Goal: Information Seeking & Learning: Learn about a topic

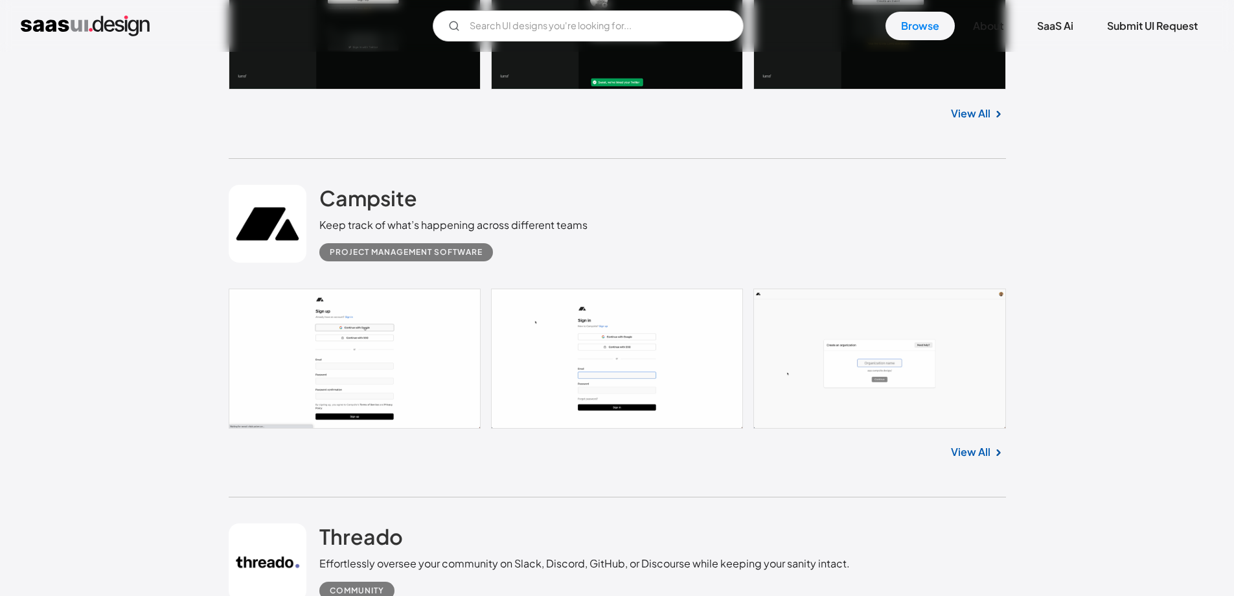
scroll to position [8899, 0]
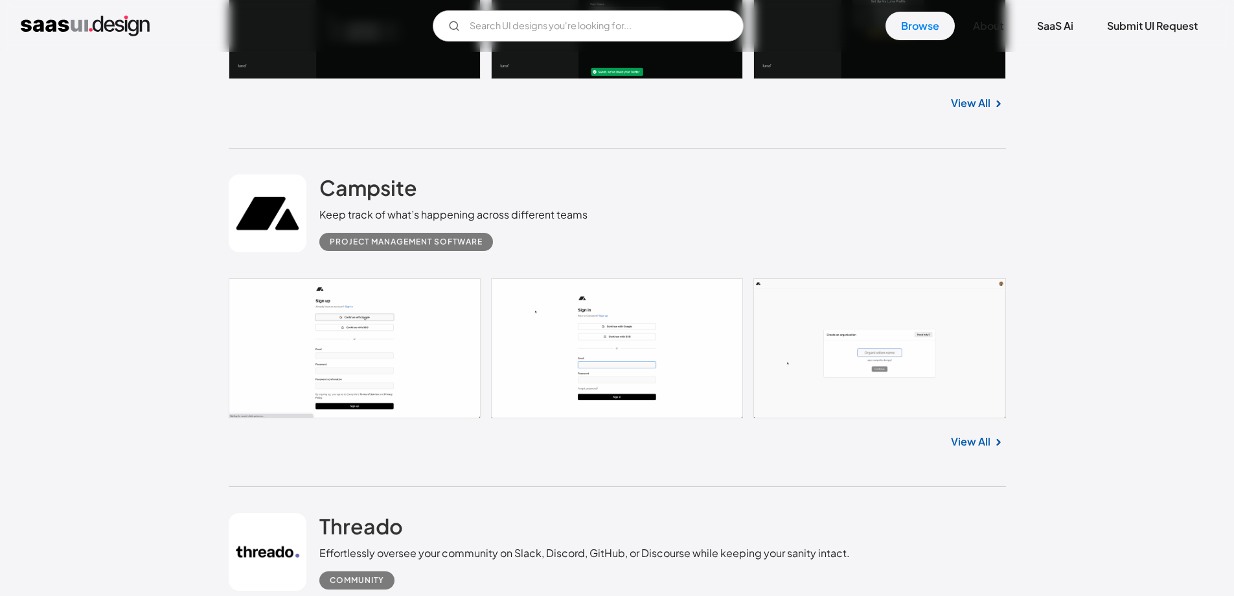
click at [585, 354] on link at bounding box center [618, 348] width 778 height 140
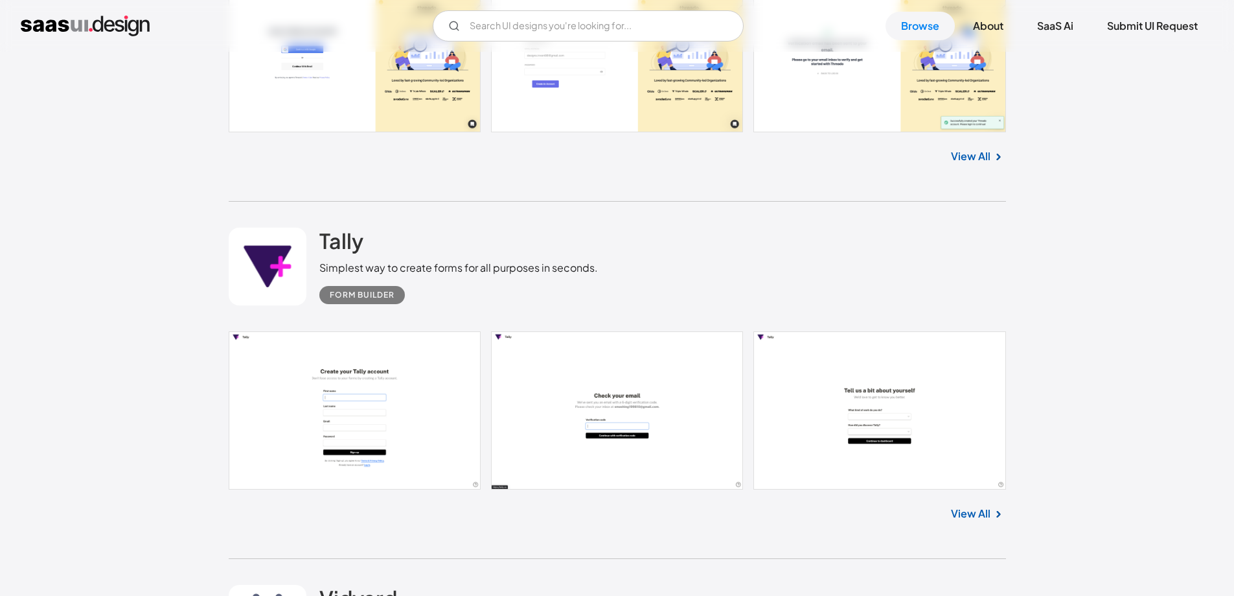
scroll to position [9764, 0]
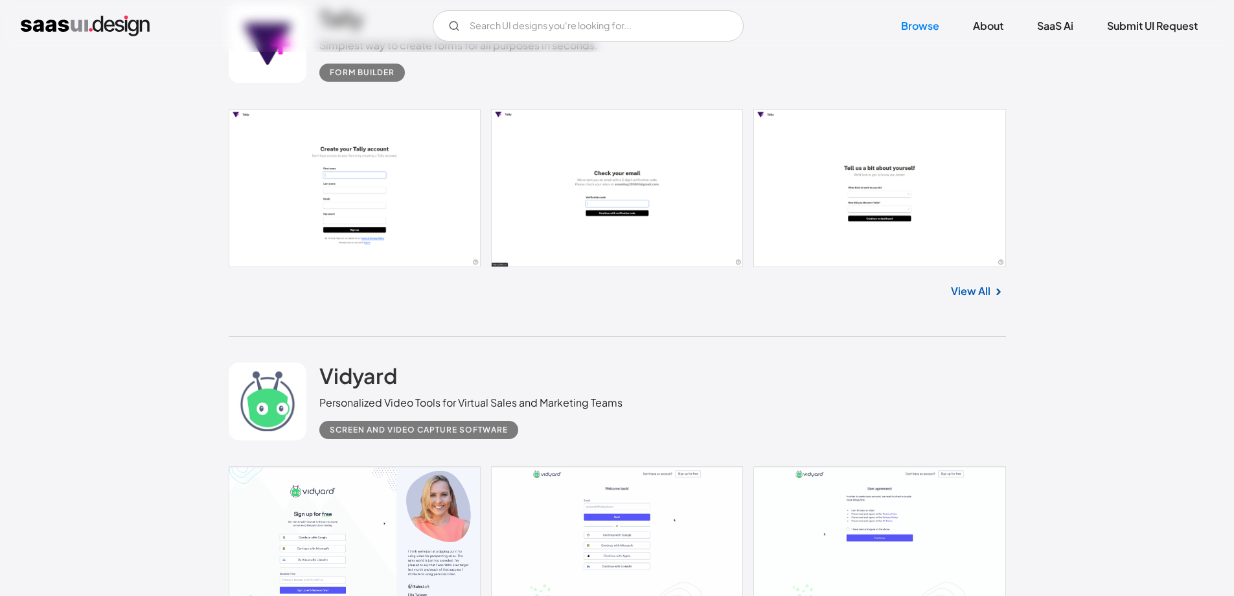
click at [405, 213] on link at bounding box center [618, 188] width 778 height 158
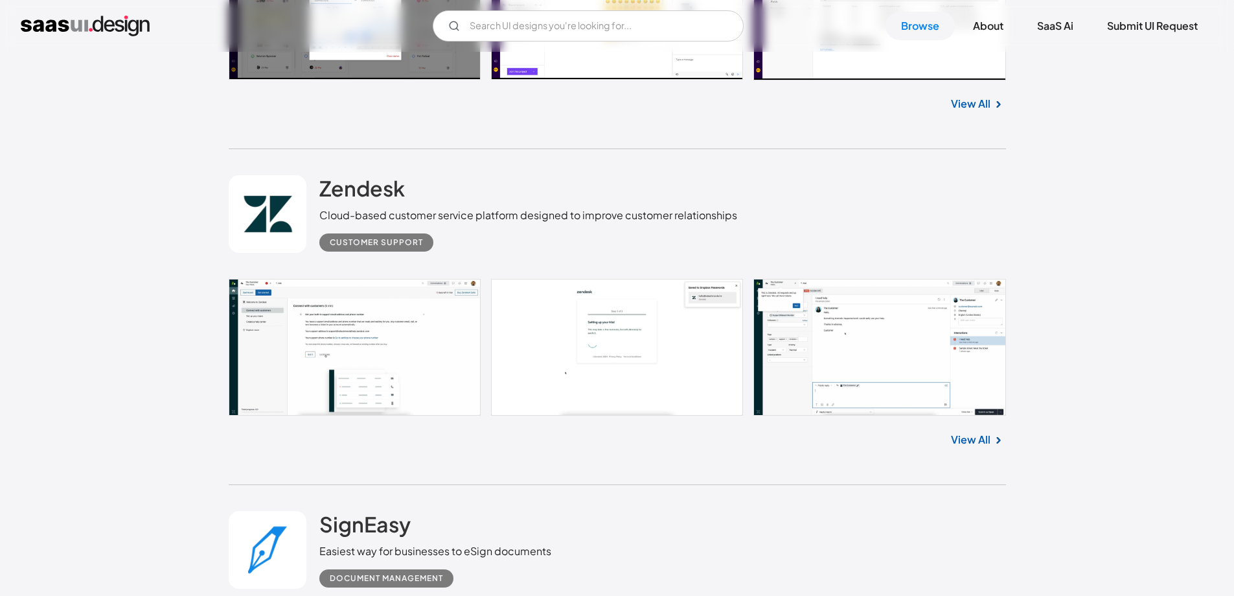
scroll to position [17108, 0]
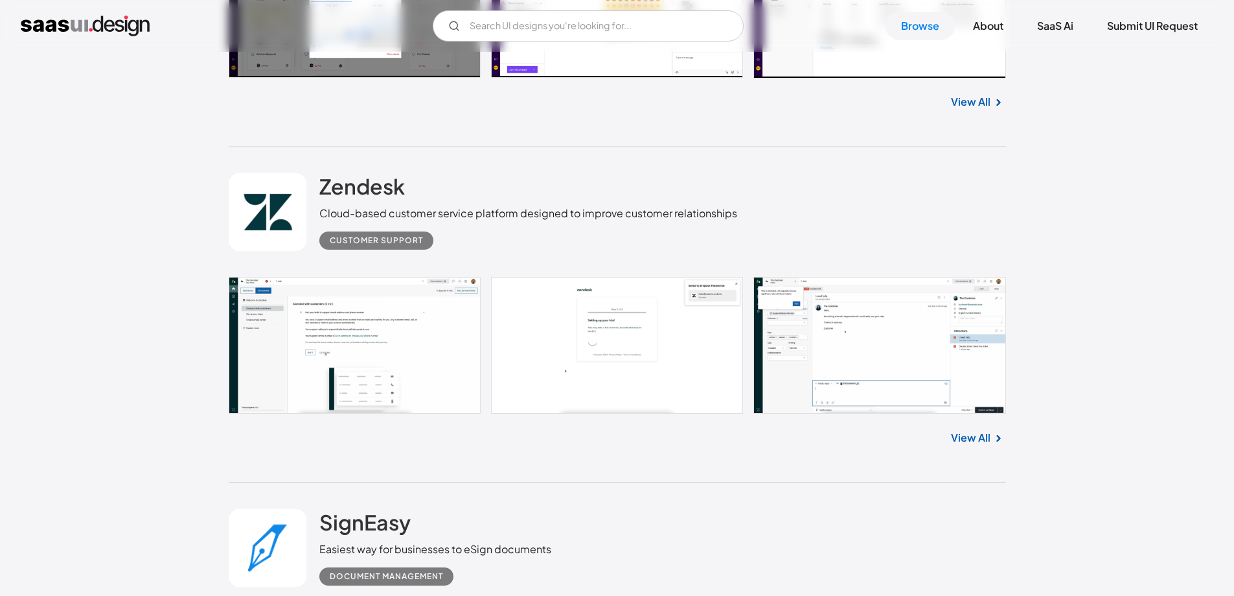
click at [345, 316] on link at bounding box center [618, 345] width 778 height 137
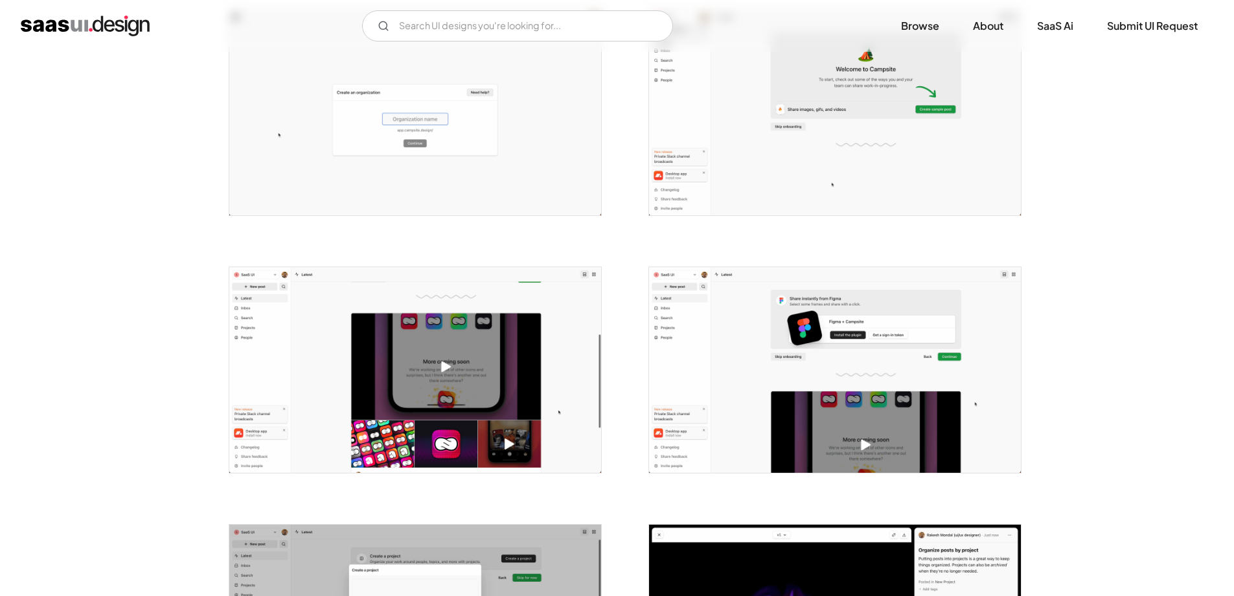
scroll to position [345, 0]
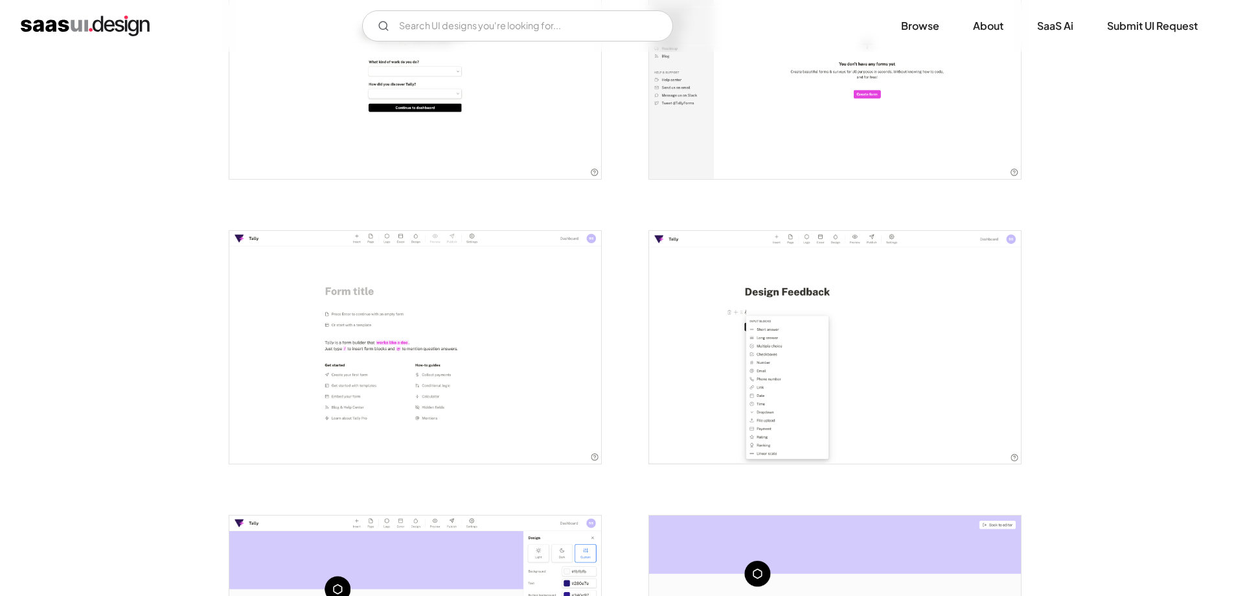
scroll to position [691, 0]
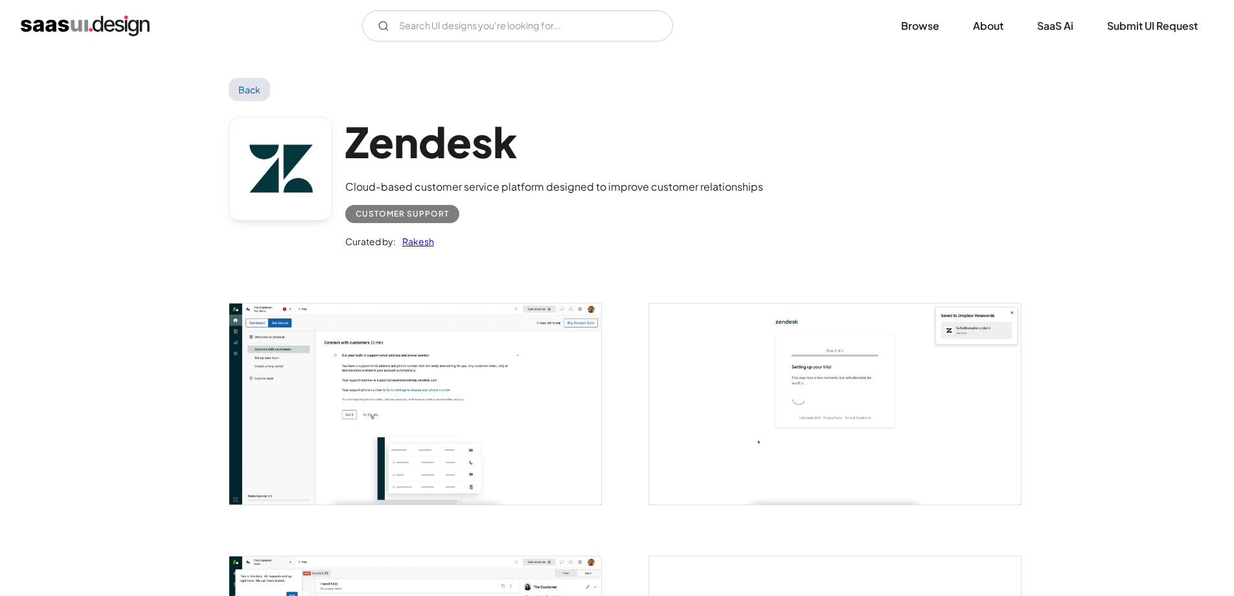
click at [421, 382] on img "open lightbox" at bounding box center [415, 403] width 372 height 201
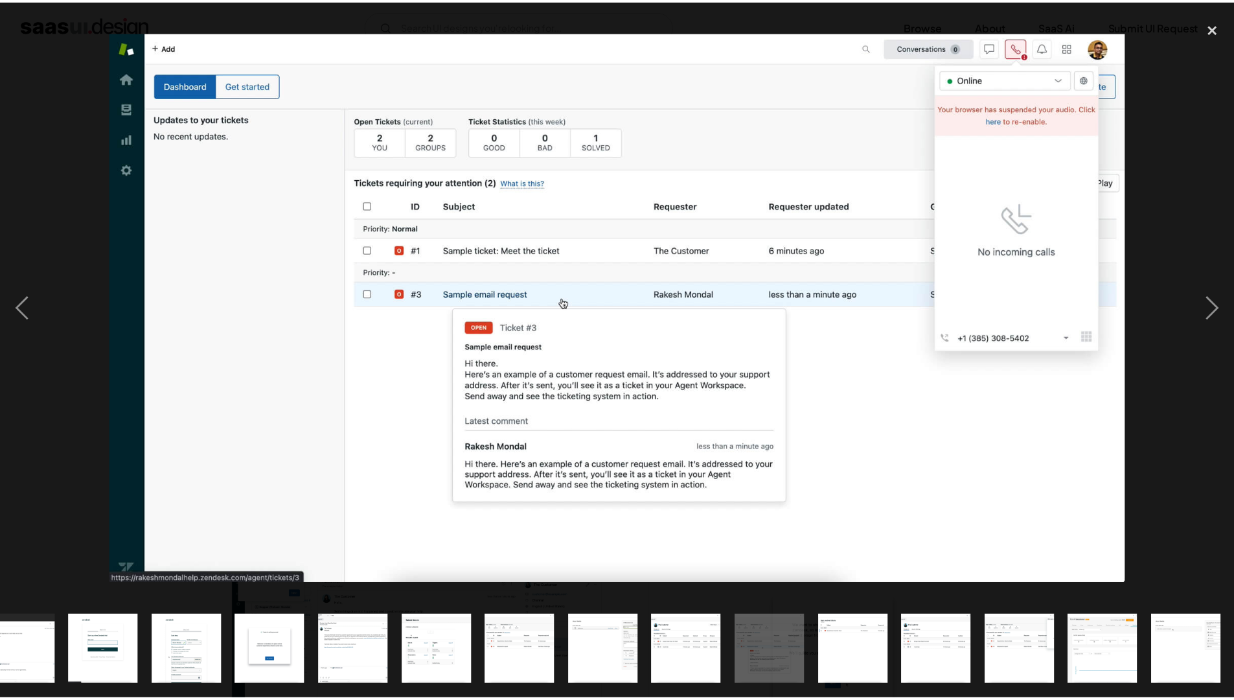
scroll to position [0, 449]
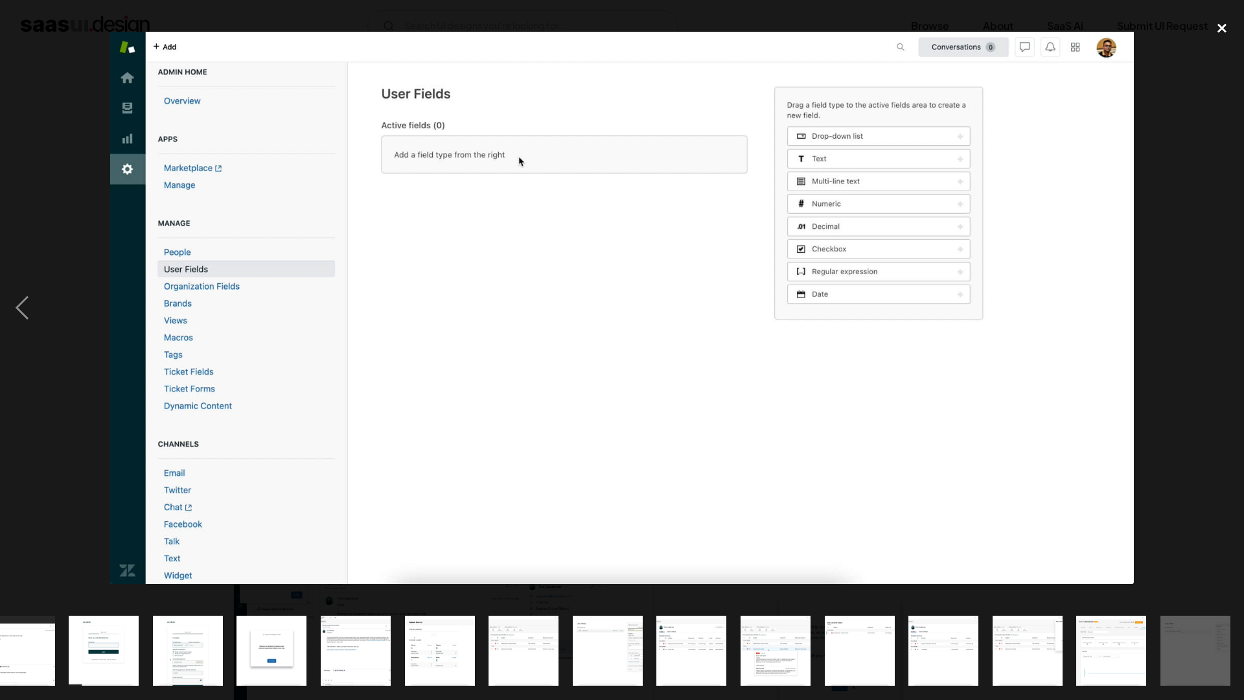
click at [1229, 33] on div "close lightbox" at bounding box center [1222, 28] width 44 height 29
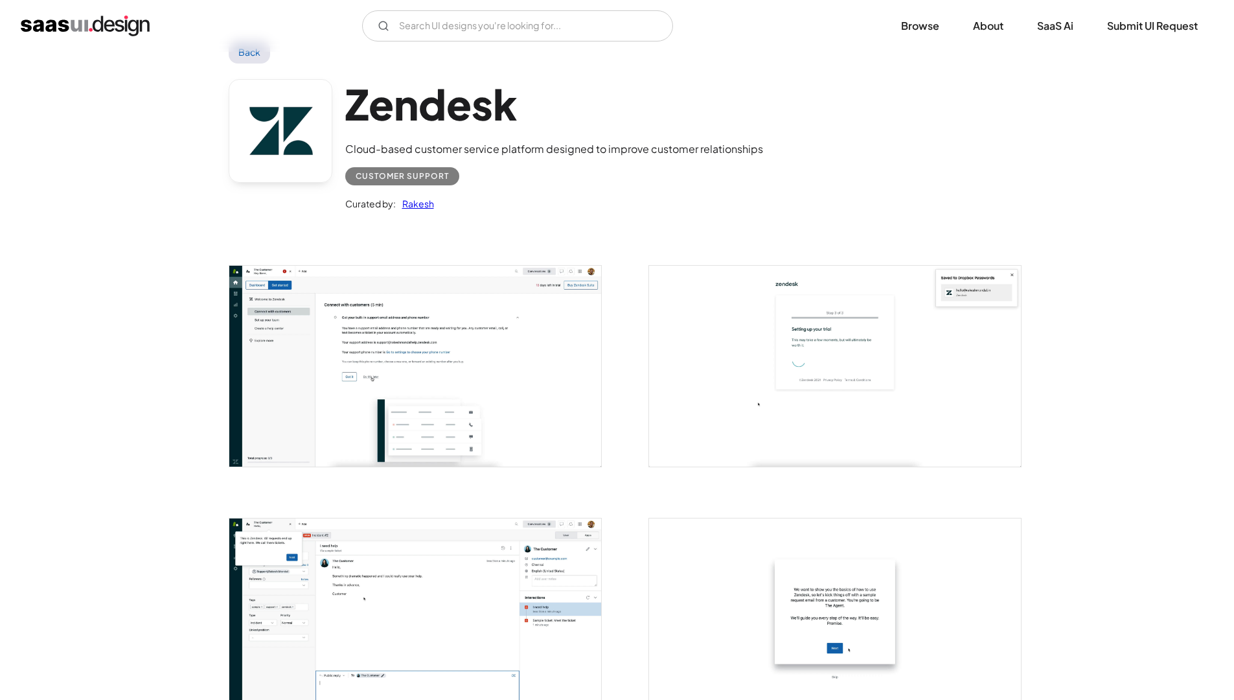
scroll to position [0, 0]
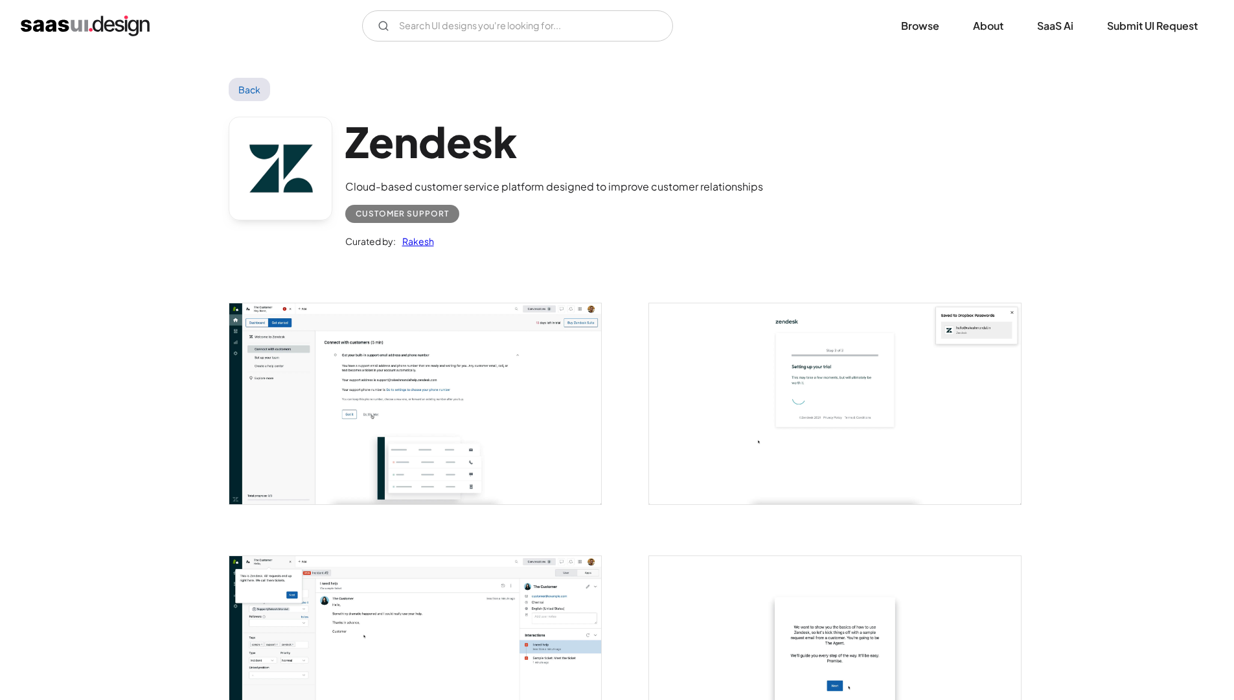
click at [245, 97] on link "Back" at bounding box center [250, 89] width 42 height 23
